Goal: Entertainment & Leisure: Browse casually

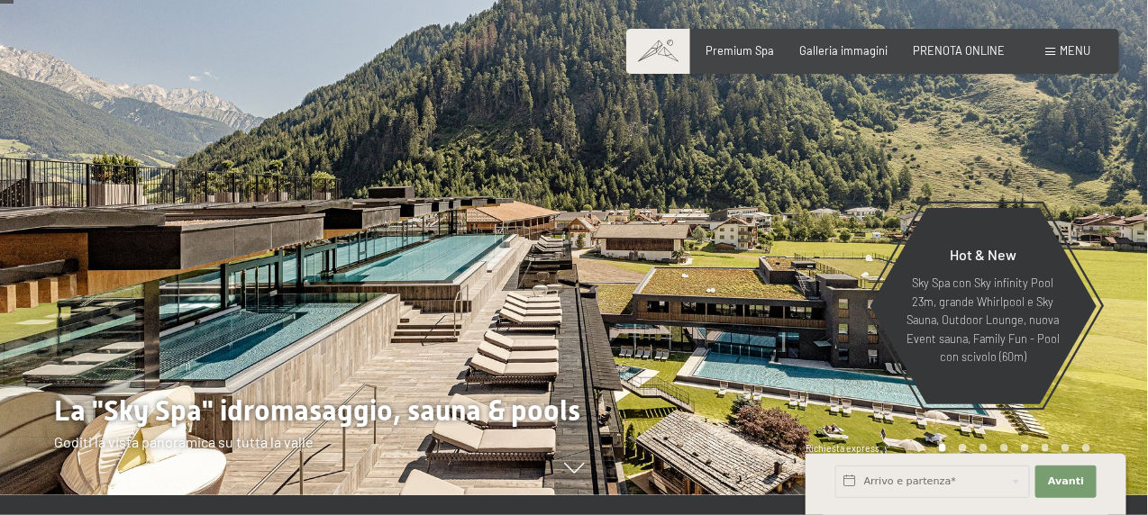
click at [1067, 47] on span "Menu" at bounding box center [1074, 50] width 31 height 14
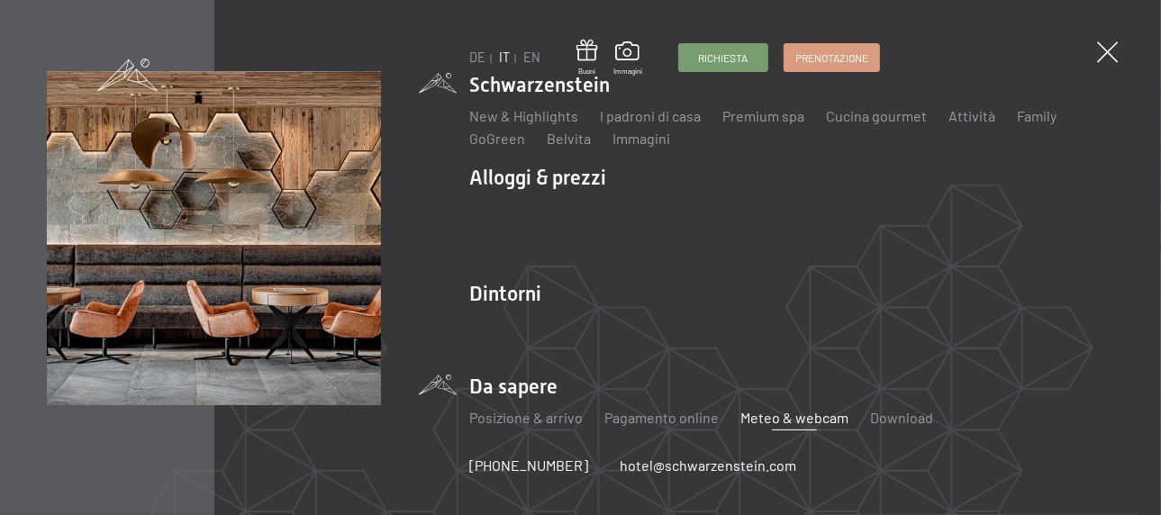
click at [827, 422] on link "Meteo & webcam" at bounding box center [794, 417] width 108 height 17
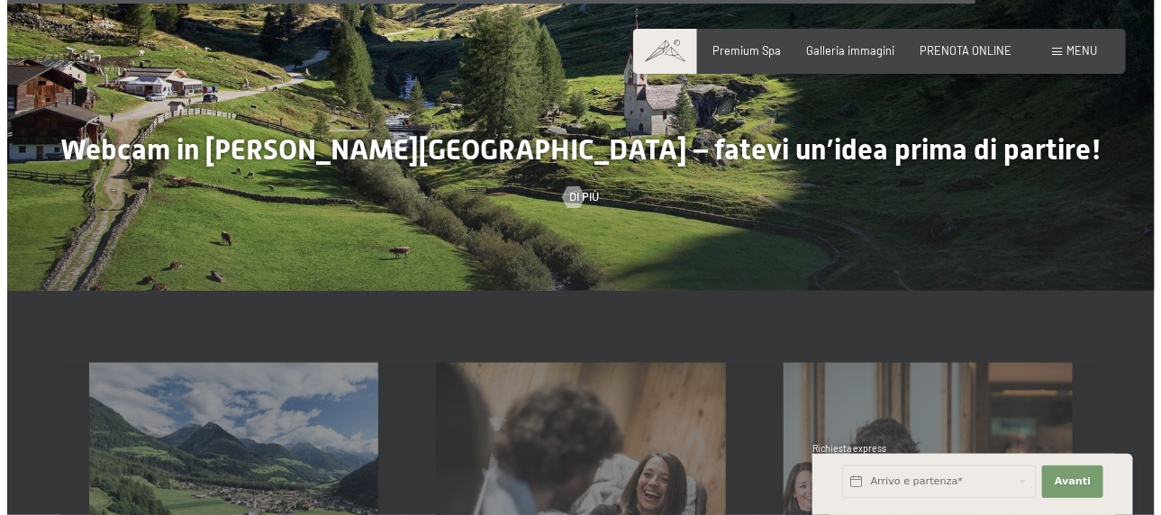
scroll to position [4504, 0]
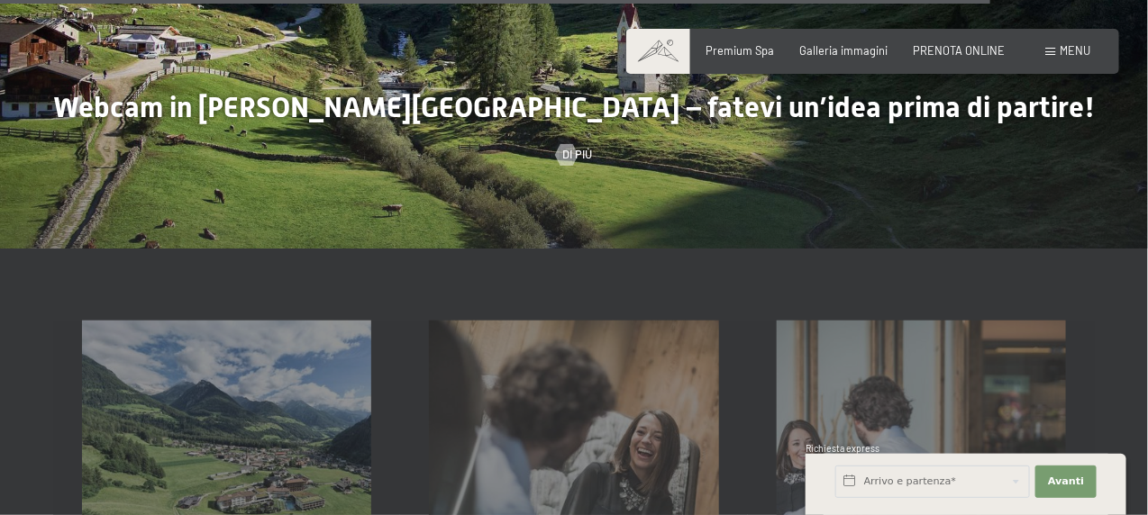
click at [1071, 56] on span "Menu" at bounding box center [1074, 50] width 31 height 14
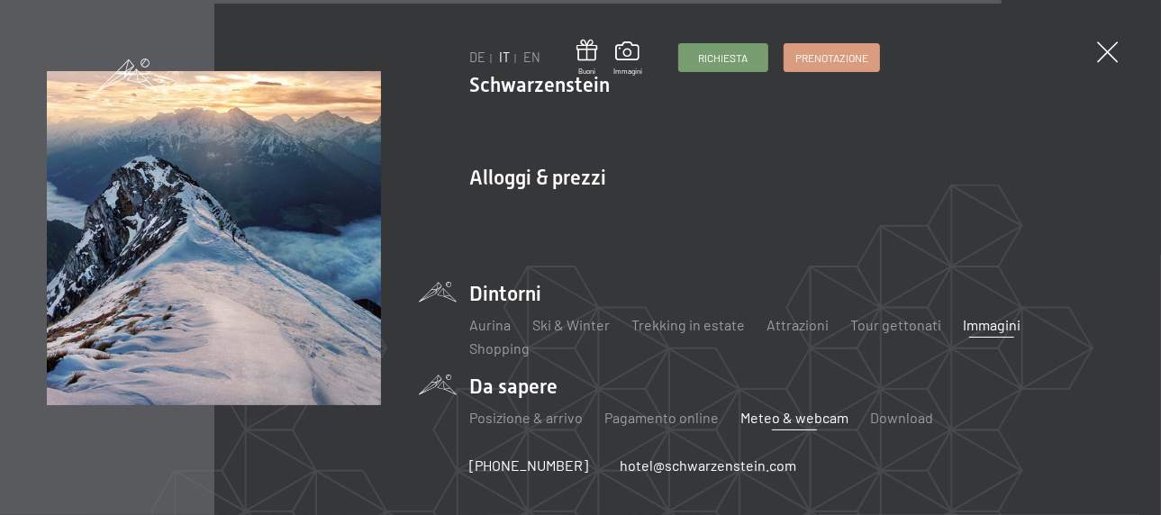
click at [974, 325] on link "Immagini" at bounding box center [992, 324] width 58 height 17
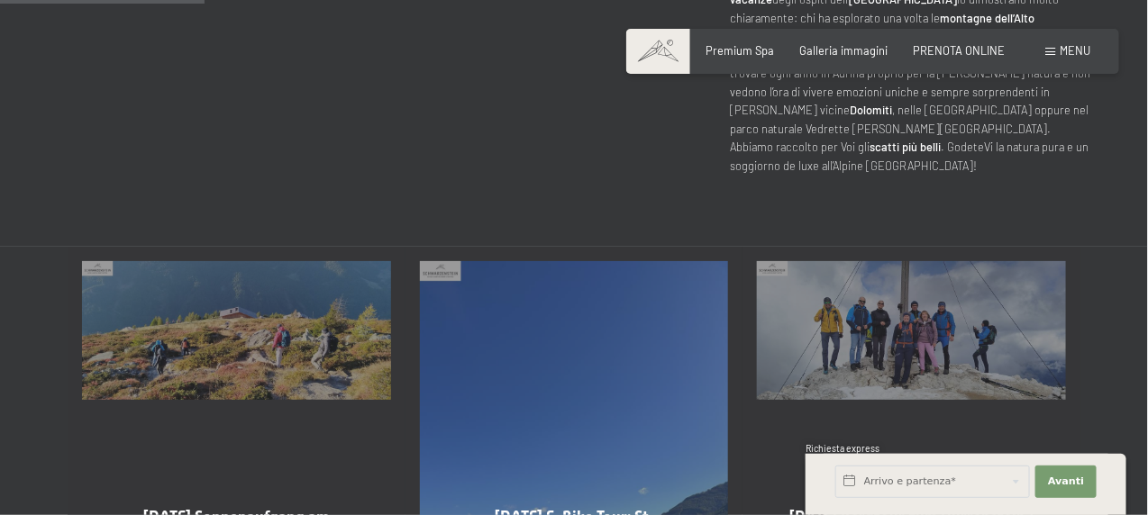
scroll to position [811, 0]
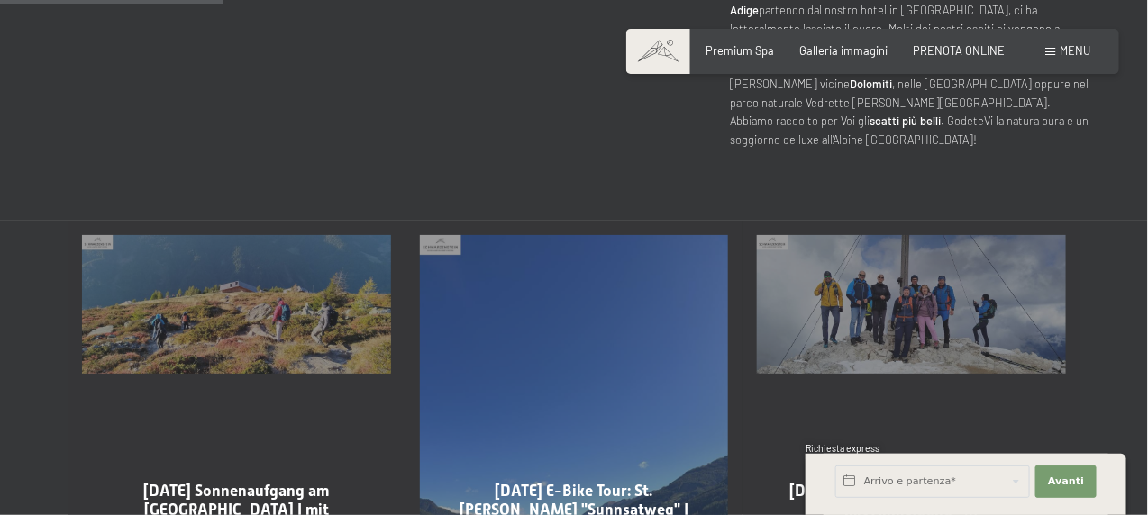
click at [237, 324] on div "02-10-2025 Sonnenaufgang am Schönberg I mit Anmeldung -… Visualizza album" at bounding box center [237, 441] width 338 height 440
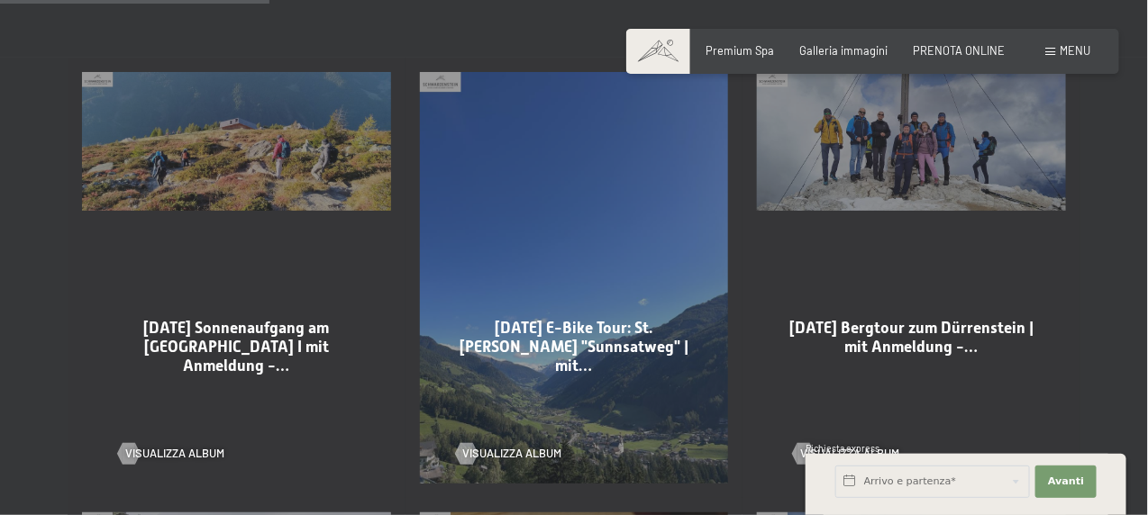
scroll to position [991, 0]
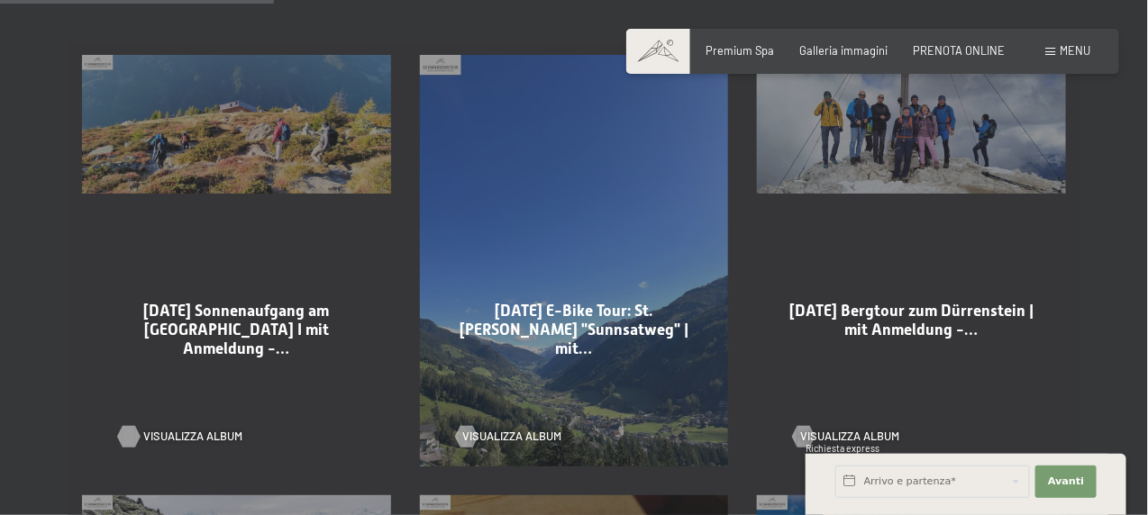
click at [211, 429] on span "Visualizza album" at bounding box center [192, 437] width 99 height 16
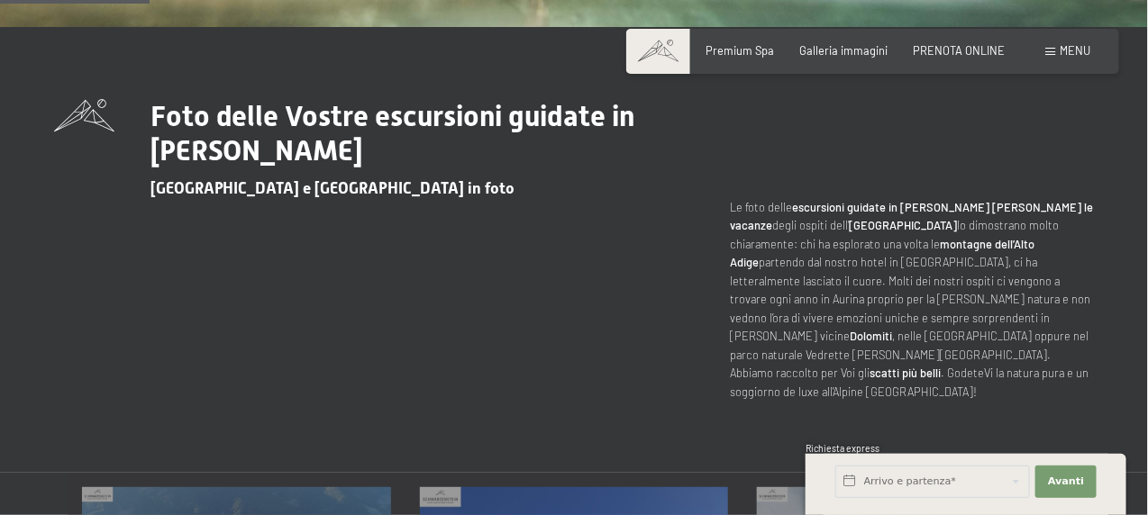
scroll to position [540, 0]
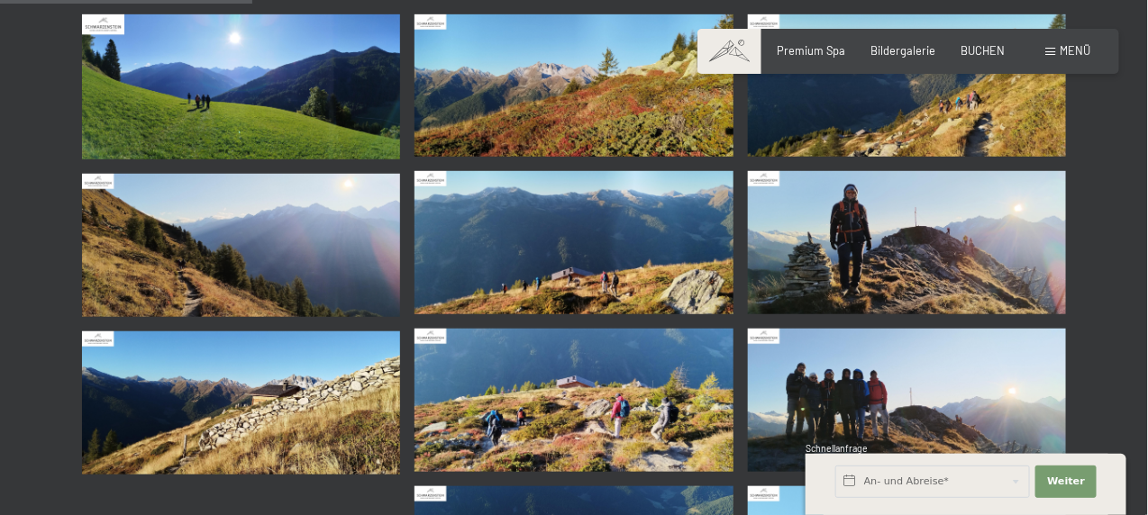
scroll to position [360, 0]
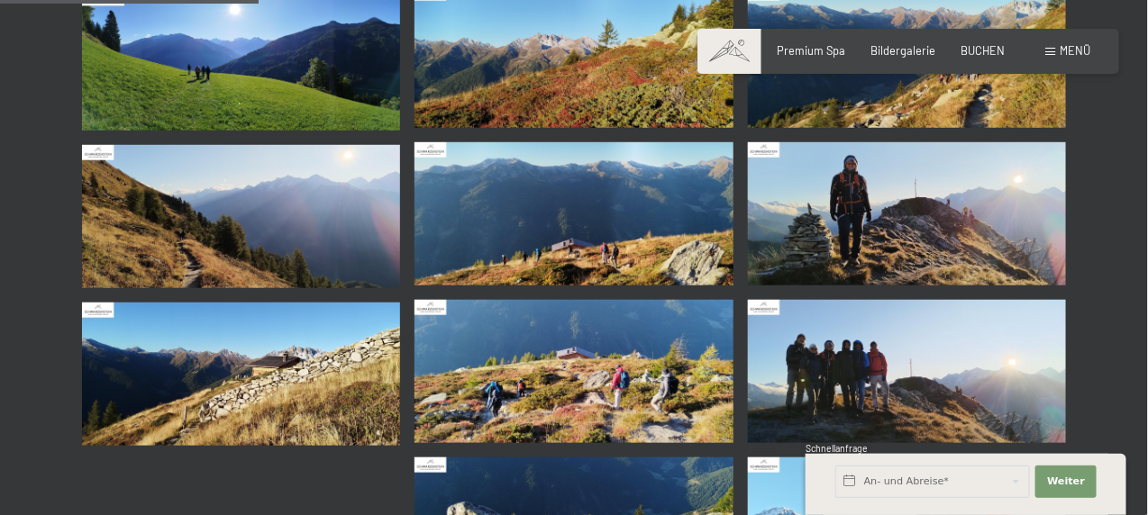
click at [887, 196] on img at bounding box center [907, 213] width 318 height 143
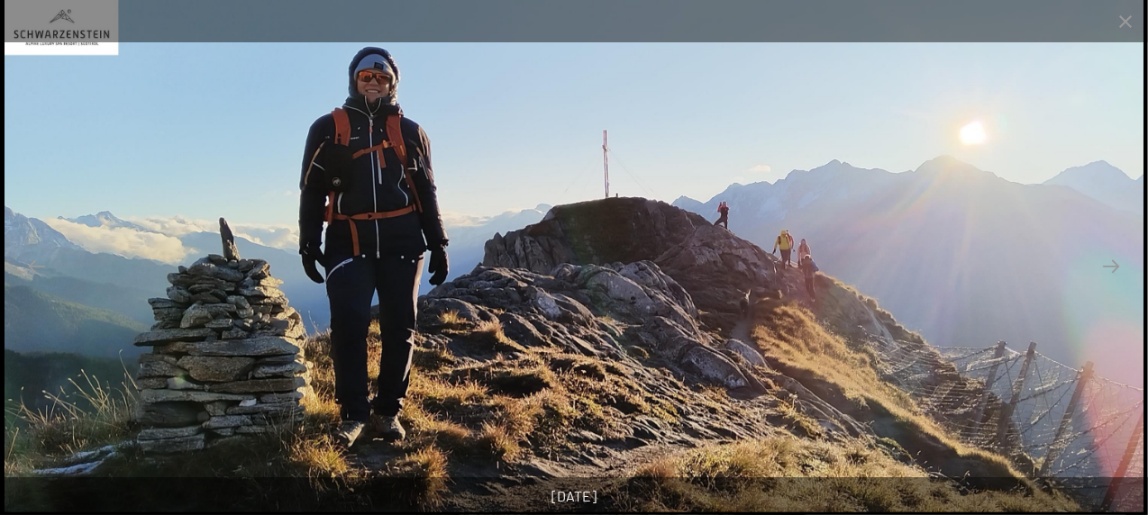
scroll to position [450, 0]
click at [1127, 23] on button "Close gallery" at bounding box center [1125, 21] width 45 height 42
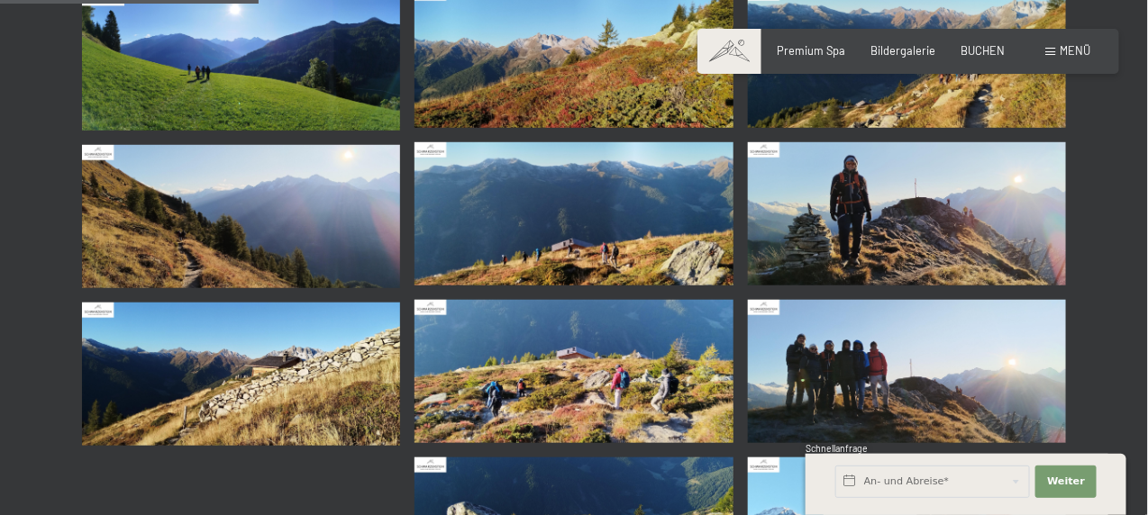
click at [544, 379] on img at bounding box center [573, 371] width 318 height 143
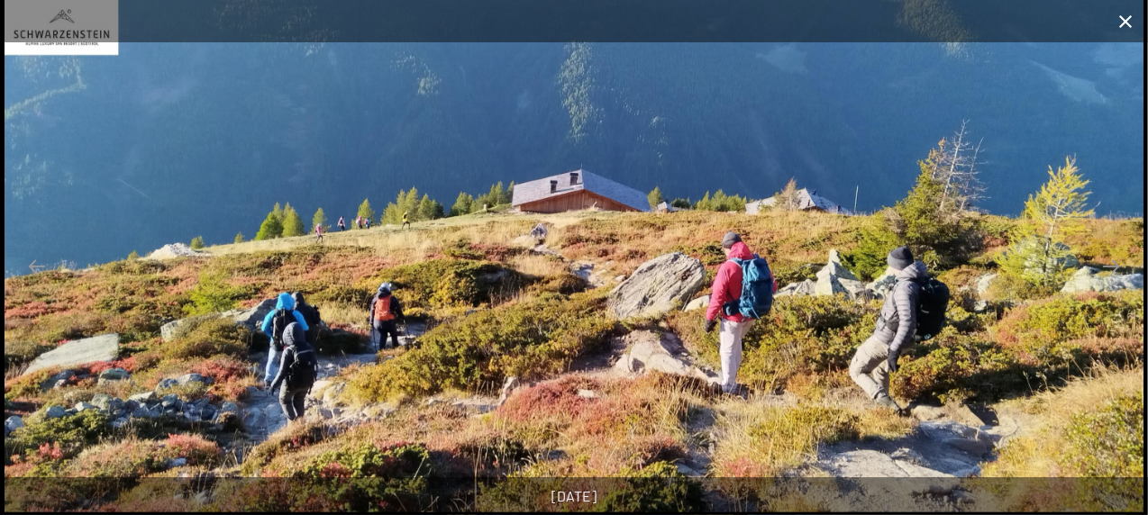
click at [1125, 19] on button "Close gallery" at bounding box center [1125, 21] width 45 height 42
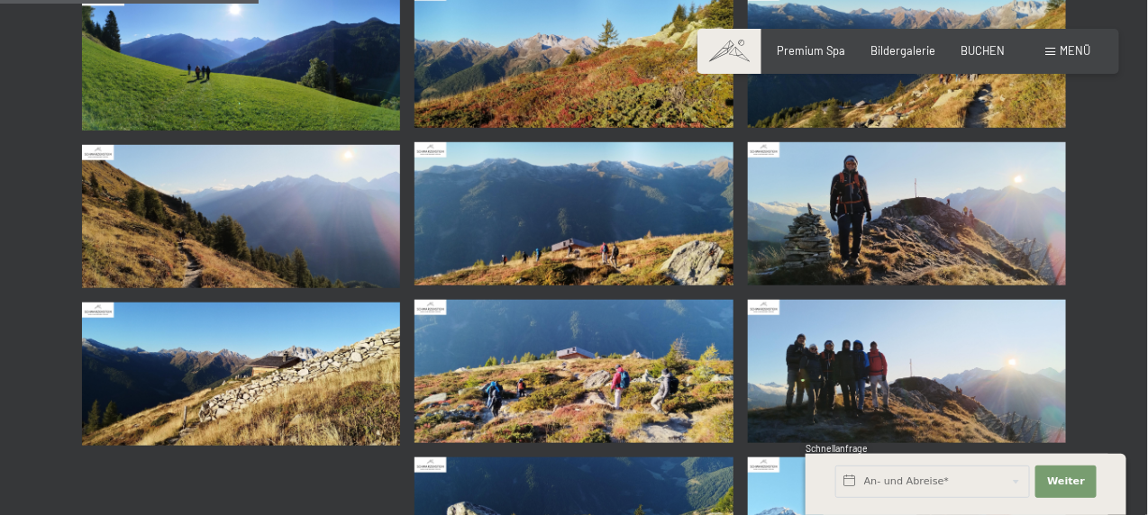
click at [245, 218] on img at bounding box center [241, 216] width 318 height 143
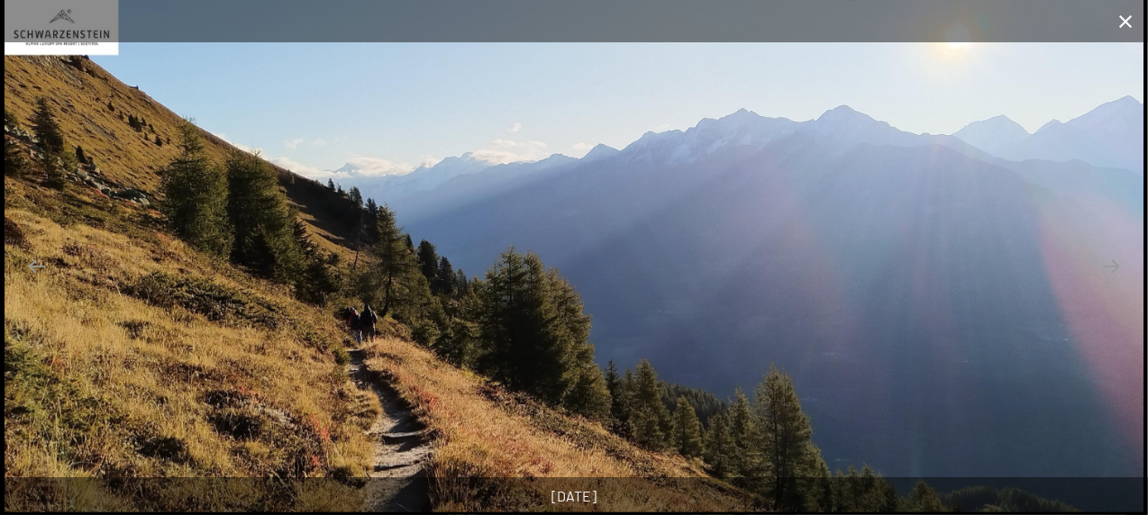
click at [1122, 13] on button "Close gallery" at bounding box center [1125, 21] width 45 height 42
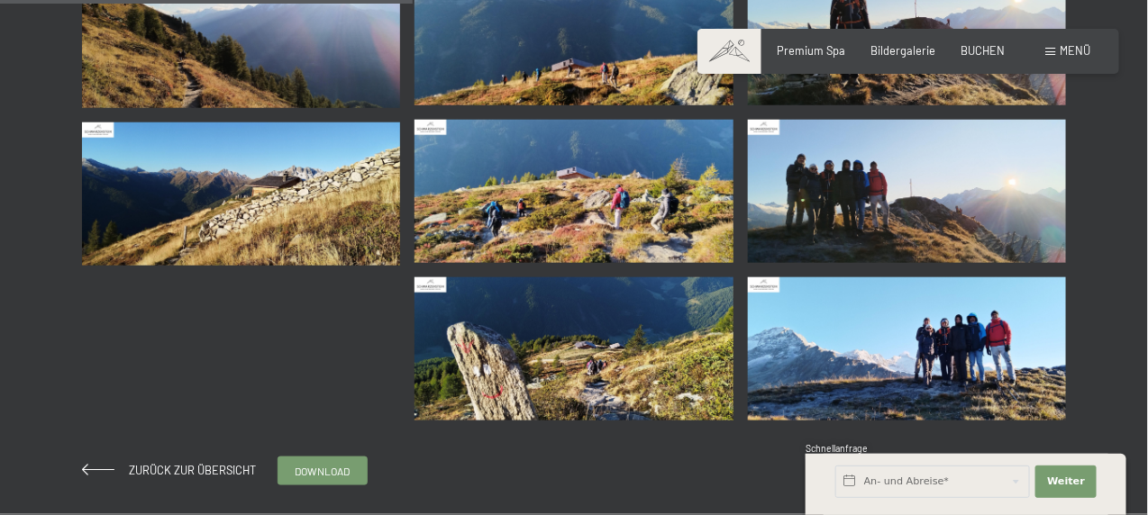
scroll to position [631, 0]
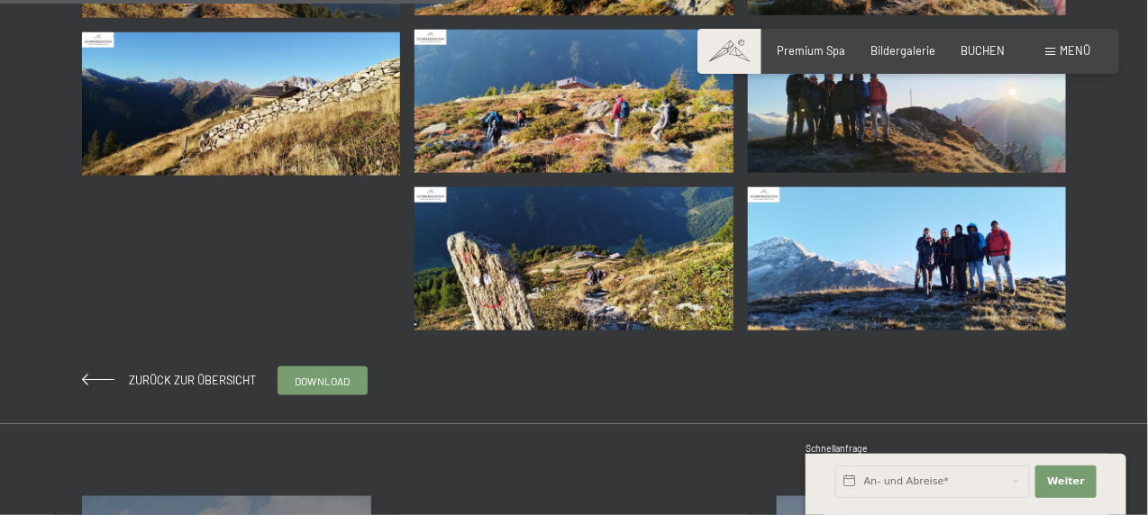
click at [613, 288] on img at bounding box center [573, 258] width 318 height 143
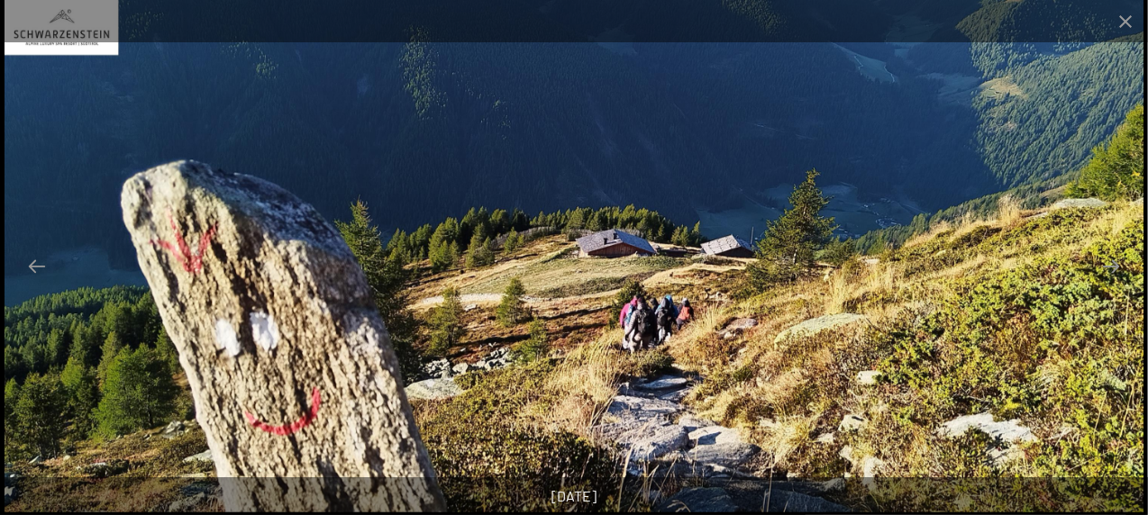
scroll to position [540, 0]
